Goal: Communication & Community: Answer question/provide support

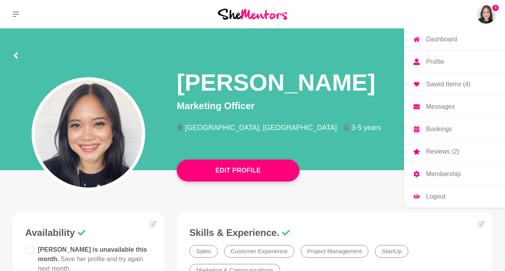
click at [490, 12] on img at bounding box center [486, 14] width 19 height 19
drag, startPoint x: 453, startPoint y: 80, endPoint x: 452, endPoint y: 84, distance: 4.0
click at [443, 109] on p "Messages" at bounding box center [440, 107] width 29 height 6
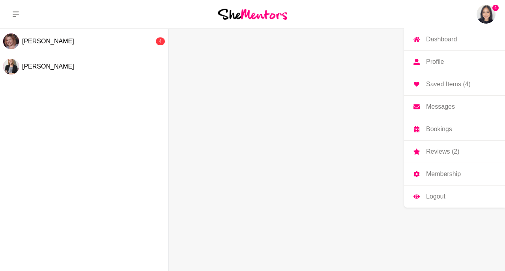
click at [488, 21] on img at bounding box center [486, 14] width 19 height 19
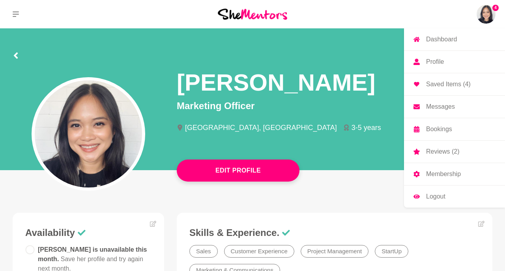
click at [429, 153] on p "Reviews (2)" at bounding box center [442, 152] width 33 height 6
click at [456, 110] on link "Messages" at bounding box center [454, 107] width 101 height 22
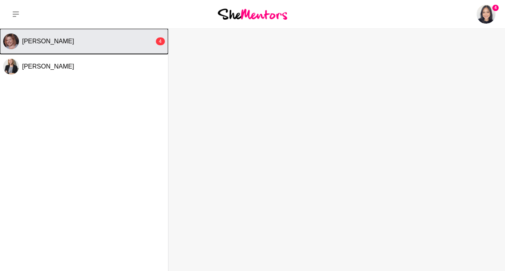
click at [110, 30] on button "[PERSON_NAME] 4" at bounding box center [84, 41] width 168 height 25
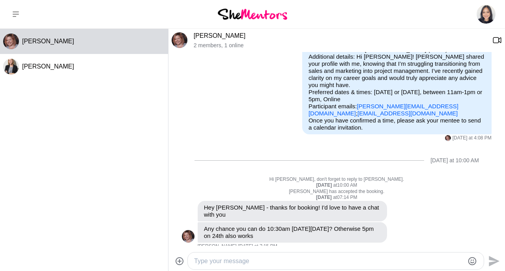
scroll to position [88, 0]
drag, startPoint x: 426, startPoint y: 106, endPoint x: 359, endPoint y: 107, distance: 67.1
click at [359, 107] on p "Purpose of Mentor Hour: I need tips Seeking help with: Project Management Locat…" at bounding box center [397, 74] width 177 height 85
copy p "[PERSON_NAME][EMAIL_ADDRESS][DOMAIN_NAME] ;"
click at [257, 258] on textarea "Type your message" at bounding box center [329, 261] width 270 height 9
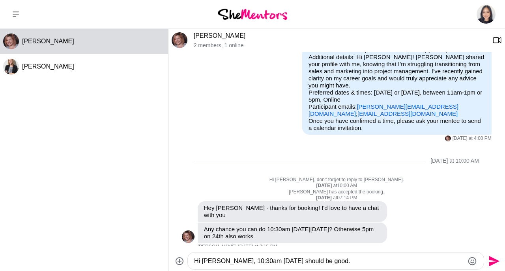
click at [296, 258] on textarea "Hi [PERSON_NAME], 10:30am [DATE] should be good." at bounding box center [329, 261] width 270 height 9
click at [312, 258] on textarea "Hi [PERSON_NAME], 10:30am [DATE] works. I'll send you a calendar invite in a bi…" at bounding box center [329, 261] width 270 height 9
click at [283, 258] on textarea "Hi [PERSON_NAME], 10:30am [DATE] work! I'll send you a calendar invite in a bit…" at bounding box center [329, 261] width 270 height 9
click at [309, 258] on textarea "Hi [PERSON_NAME], 10:30am [DATE] work! I'll send you a calendar invite in a bit…" at bounding box center [329, 261] width 270 height 9
click at [321, 258] on textarea "Hi [PERSON_NAME], 10:30am [DATE] works! I'll send you a calendar invite in a bi…" at bounding box center [329, 261] width 270 height 9
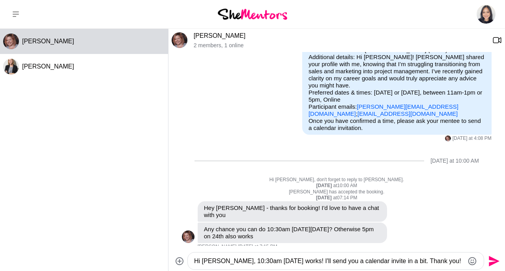
click at [287, 258] on textarea "Hi [PERSON_NAME], 10:30am [DATE] works! I'll send you a calendar invite in a bi…" at bounding box center [329, 261] width 270 height 9
click at [335, 258] on textarea "Hi [PERSON_NAME], 10:30am [DATE][DATE] works! I'll send you a calendar invite i…" at bounding box center [329, 261] width 270 height 9
click at [272, 258] on textarea "Hi [PERSON_NAME], 10:30am [DATE][DATE] works! I'll send you a calendar invite i…" at bounding box center [329, 261] width 270 height 9
click at [307, 258] on textarea "Hi [PERSON_NAME], 10:30am [DATE][DATE] works! I'll send you a calendar invite i…" at bounding box center [329, 261] width 270 height 9
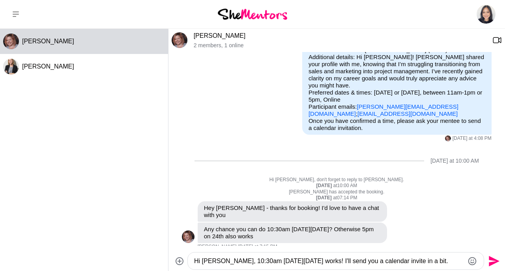
click at [275, 258] on textarea "Hi [PERSON_NAME], 10:30am [DATE][DATE] works! I'll send you a calendar invite i…" at bounding box center [329, 261] width 270 height 9
click at [361, 258] on textarea "Hi [PERSON_NAME], 10:30am [DATE][DATE] works! I'll send you a calendar invite i…" at bounding box center [329, 261] width 270 height 9
click at [459, 258] on textarea "Hi [PERSON_NAME], 10:30am [DATE][DATE] works! I'll send you a calendar invite i…" at bounding box center [329, 261] width 270 height 9
click at [425, 258] on textarea "Hi [PERSON_NAME], 10:30am [DATE][DATE] works! I'll send you a calendar invite i…" at bounding box center [329, 261] width 270 height 9
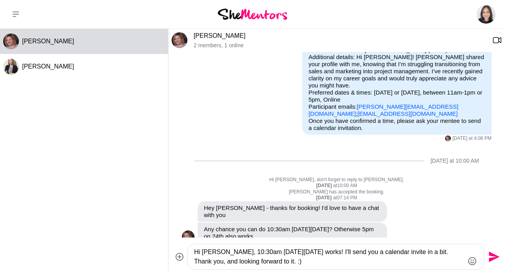
type textarea "Hi [PERSON_NAME], 10:30am [DATE][DATE] works! I'll send you a calendar invite i…"
click at [490, 258] on icon "Send" at bounding box center [493, 257] width 13 height 13
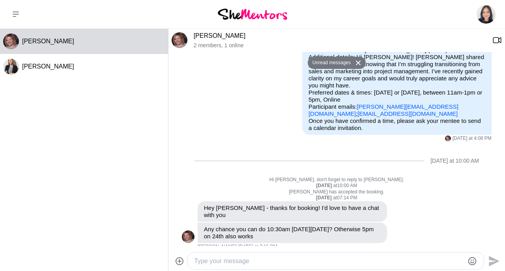
scroll to position [150, 0]
